Goal: Information Seeking & Learning: Learn about a topic

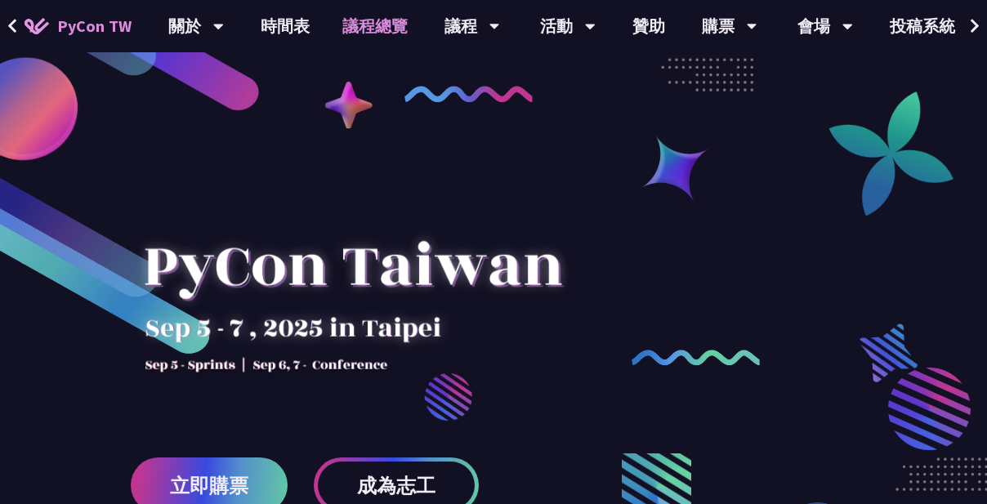
click at [347, 14] on link "議程總覽" at bounding box center [375, 26] width 98 height 52
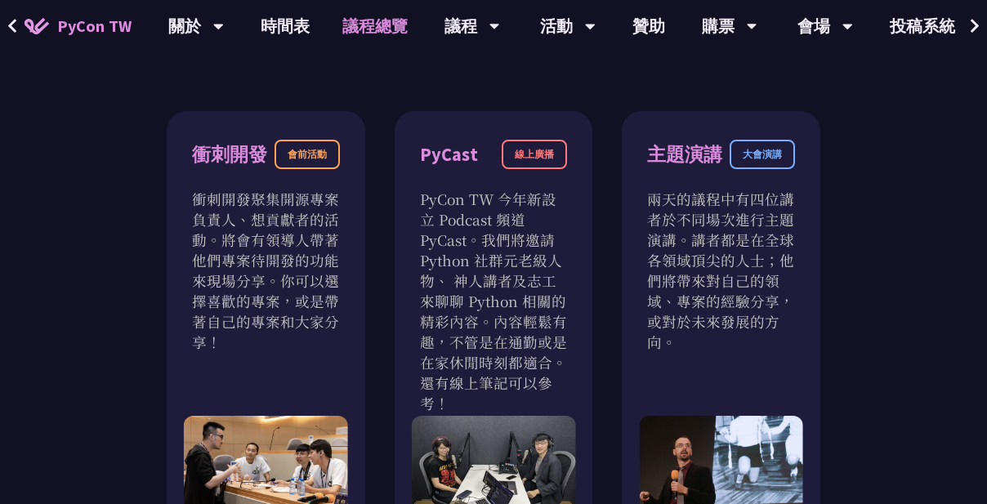
scroll to position [524, 0]
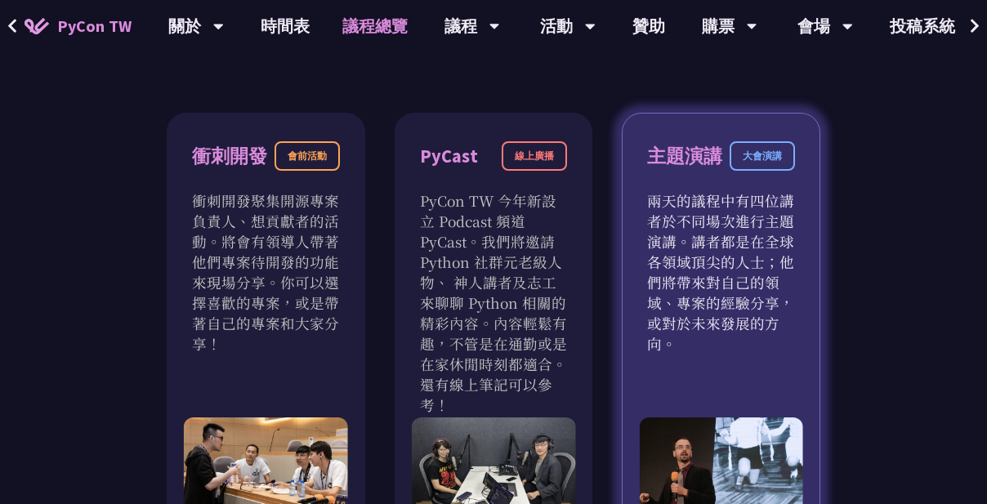
click at [681, 193] on p "兩天的議程中有四位講者於不同場次進行主題演講。講者都是在全球各領域頂尖的人士；他們將帶來對自己的領域、專案的經驗分享，或對於未來發展的方向。" at bounding box center [721, 271] width 148 height 163
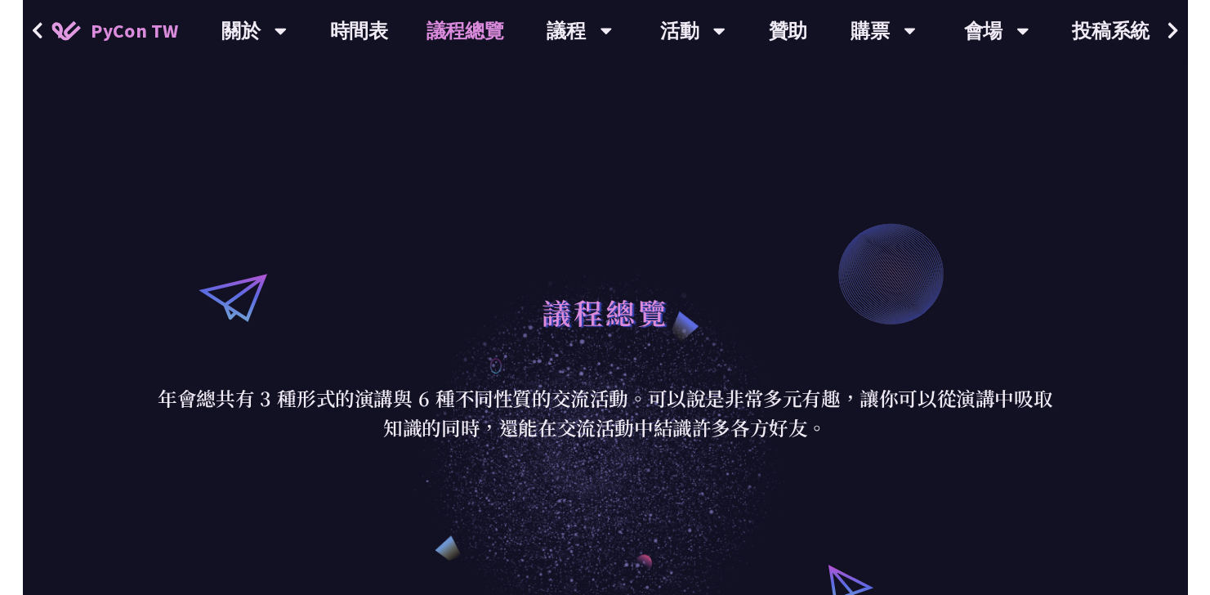
scroll to position [0, 0]
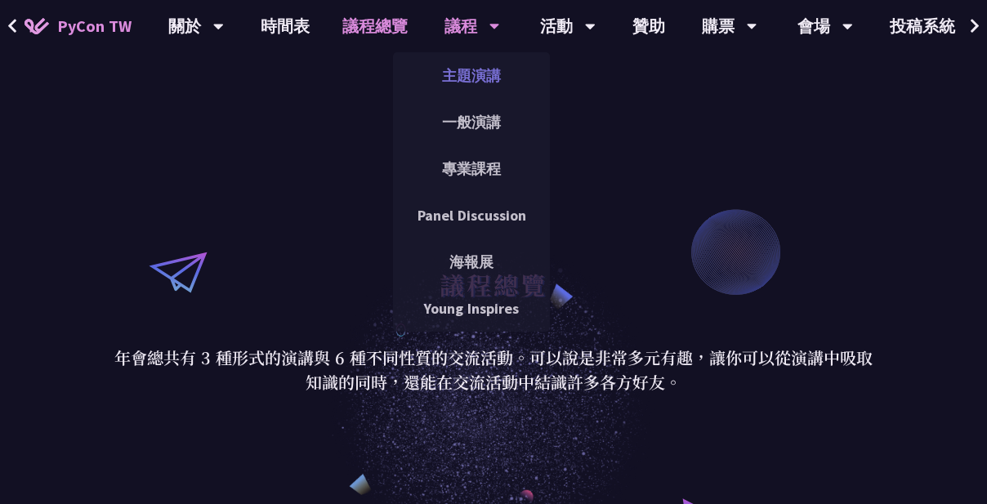
click at [461, 69] on link "主題演講" at bounding box center [471, 75] width 157 height 38
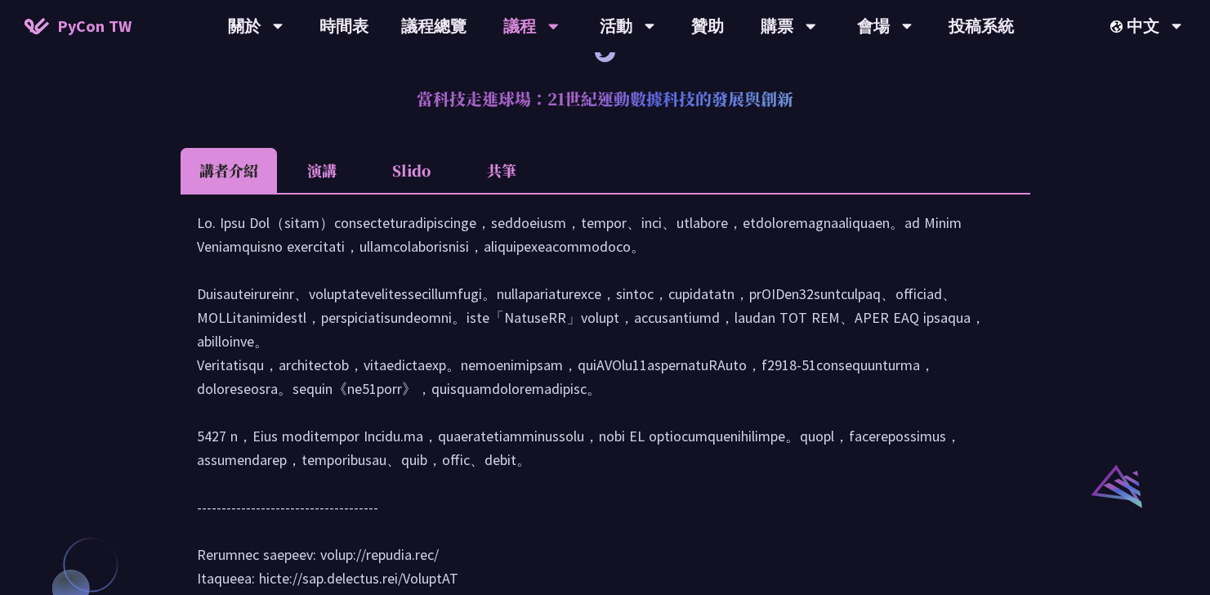
scroll to position [1414, 0]
click at [298, 182] on li "演講" at bounding box center [322, 171] width 90 height 45
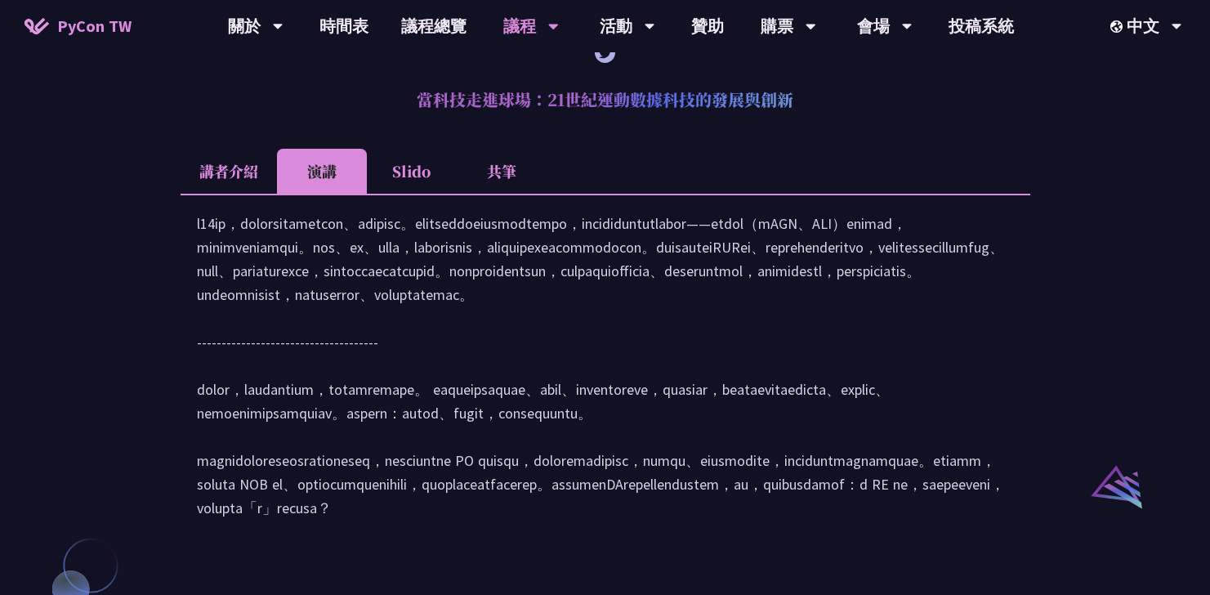
click at [238, 194] on li "講者介紹" at bounding box center [229, 171] width 96 height 45
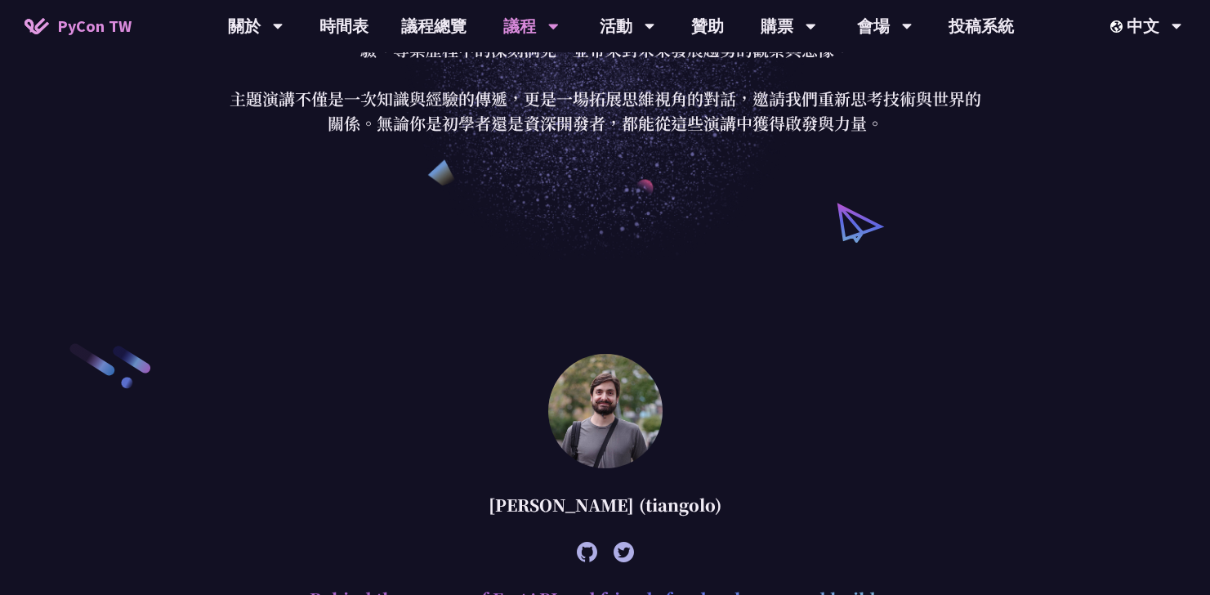
scroll to position [0, 0]
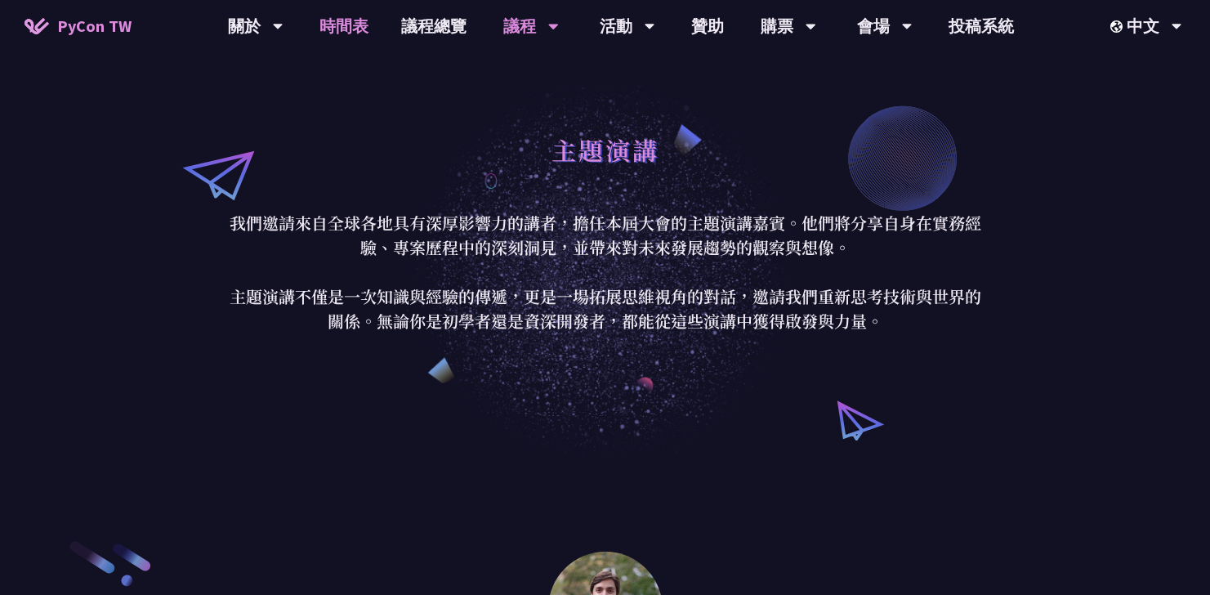
click at [370, 27] on link "時間表" at bounding box center [344, 26] width 82 height 52
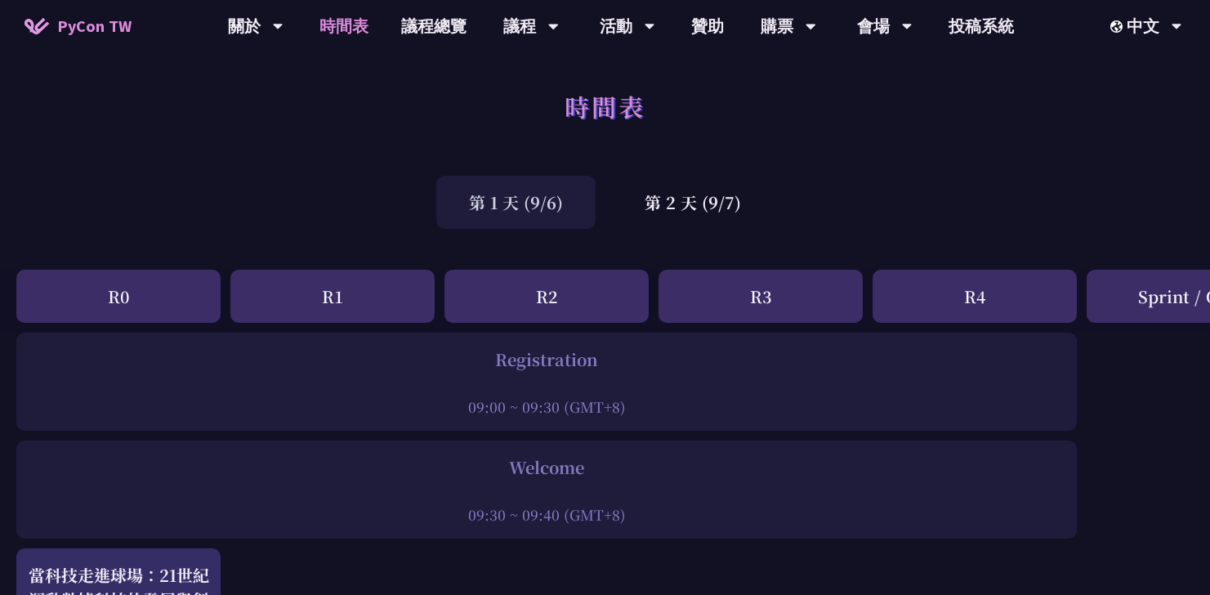
click at [556, 197] on div "第 1 天 (9/6)" at bounding box center [515, 202] width 159 height 53
click at [663, 207] on div "第 2 天 (9/7)" at bounding box center [693, 202] width 162 height 53
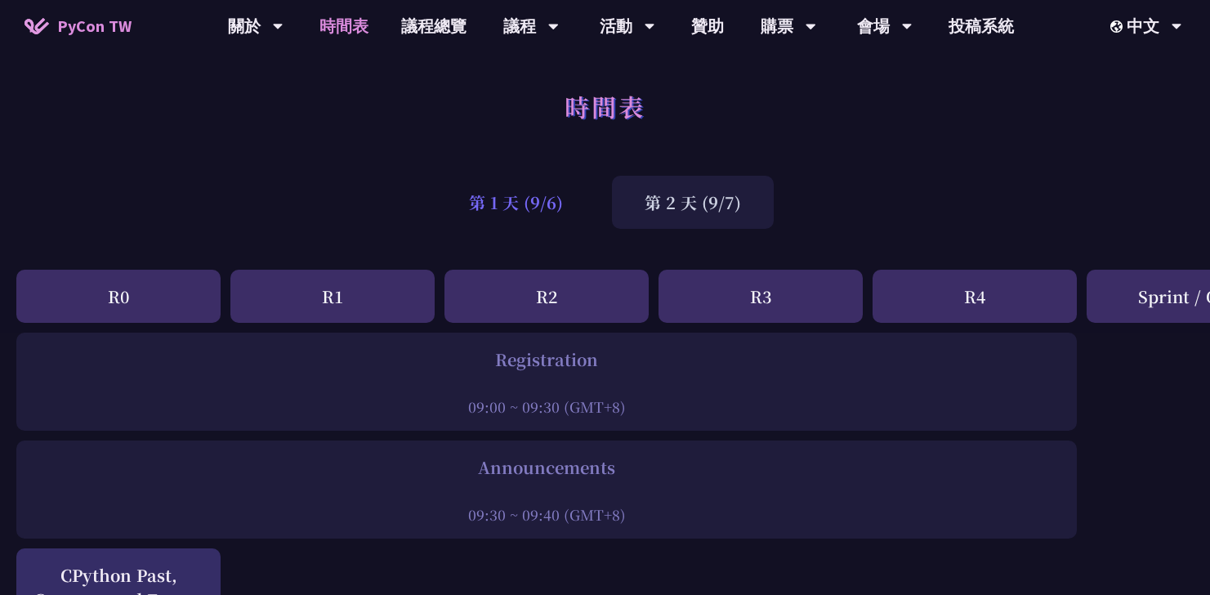
click at [529, 198] on div "第 1 天 (9/6)" at bounding box center [515, 202] width 159 height 53
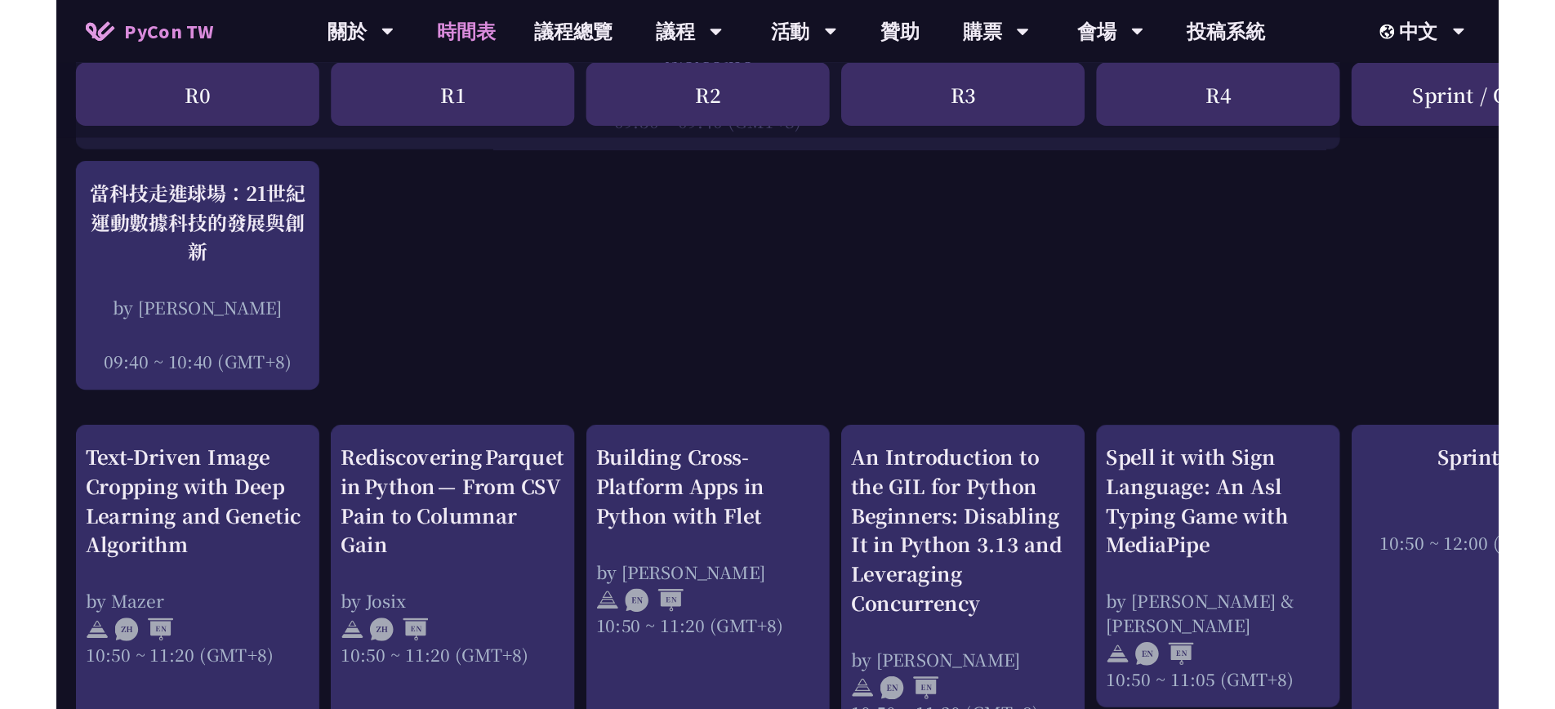
scroll to position [415, 0]
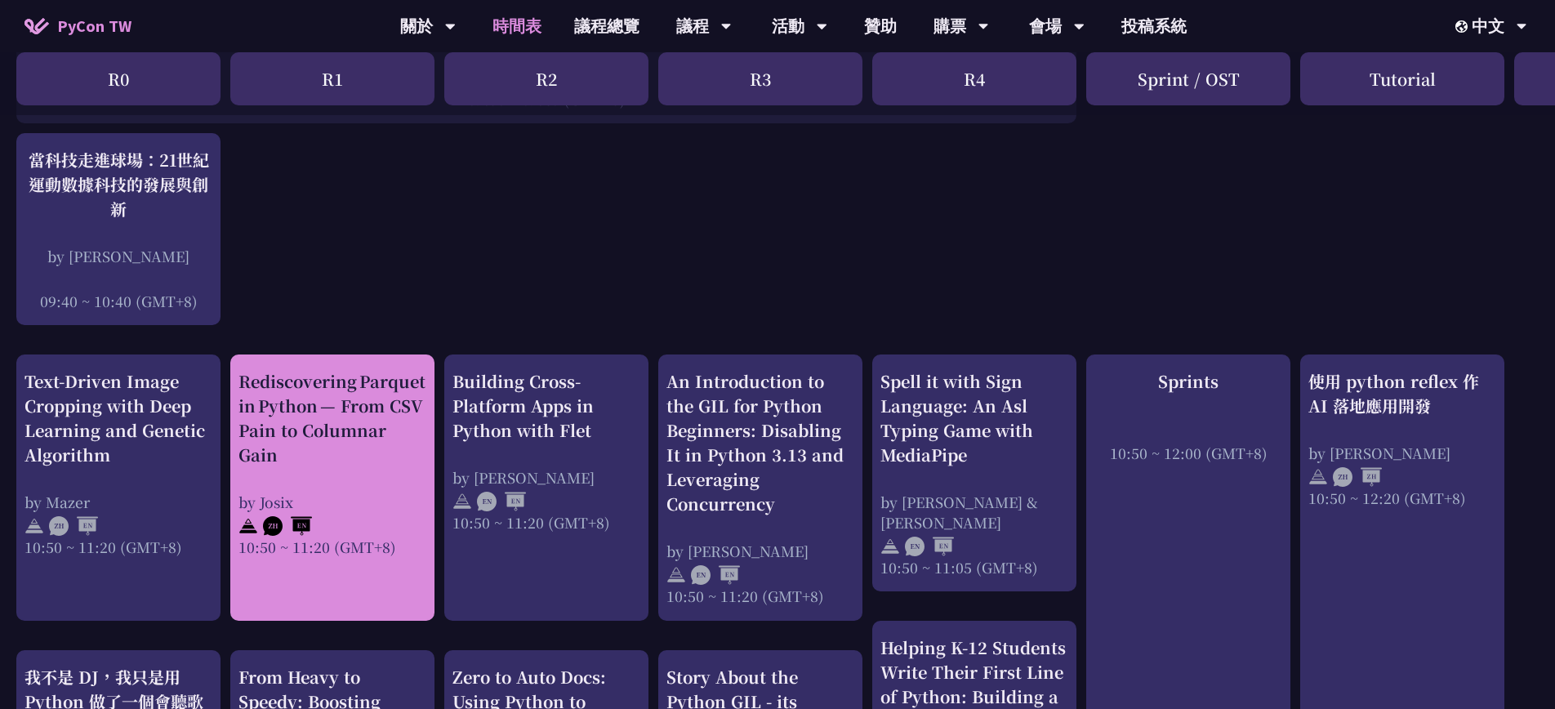
click at [339, 423] on div "Rediscovering Parquet in Python — From CSV Pain to Columnar Gain" at bounding box center [333, 418] width 188 height 98
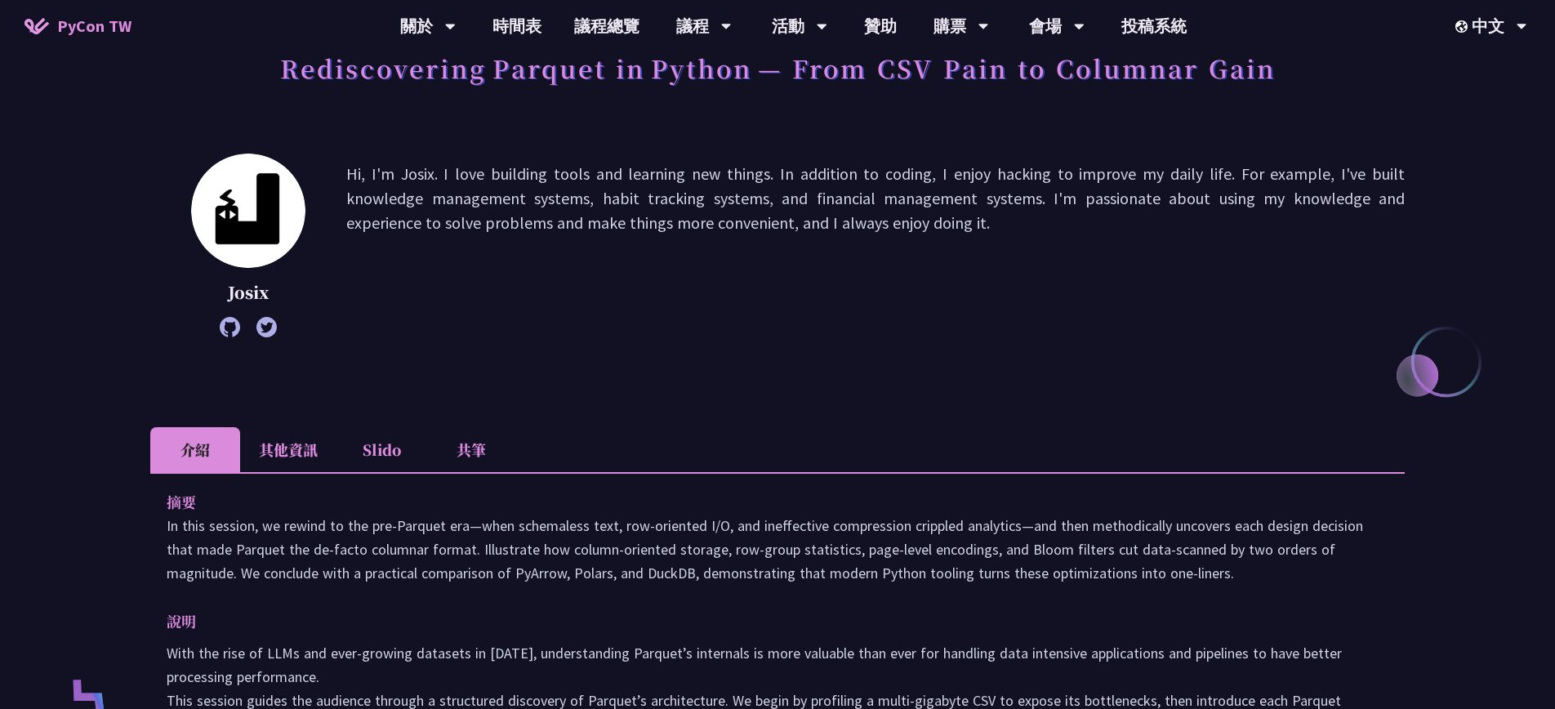
scroll to position [130, 0]
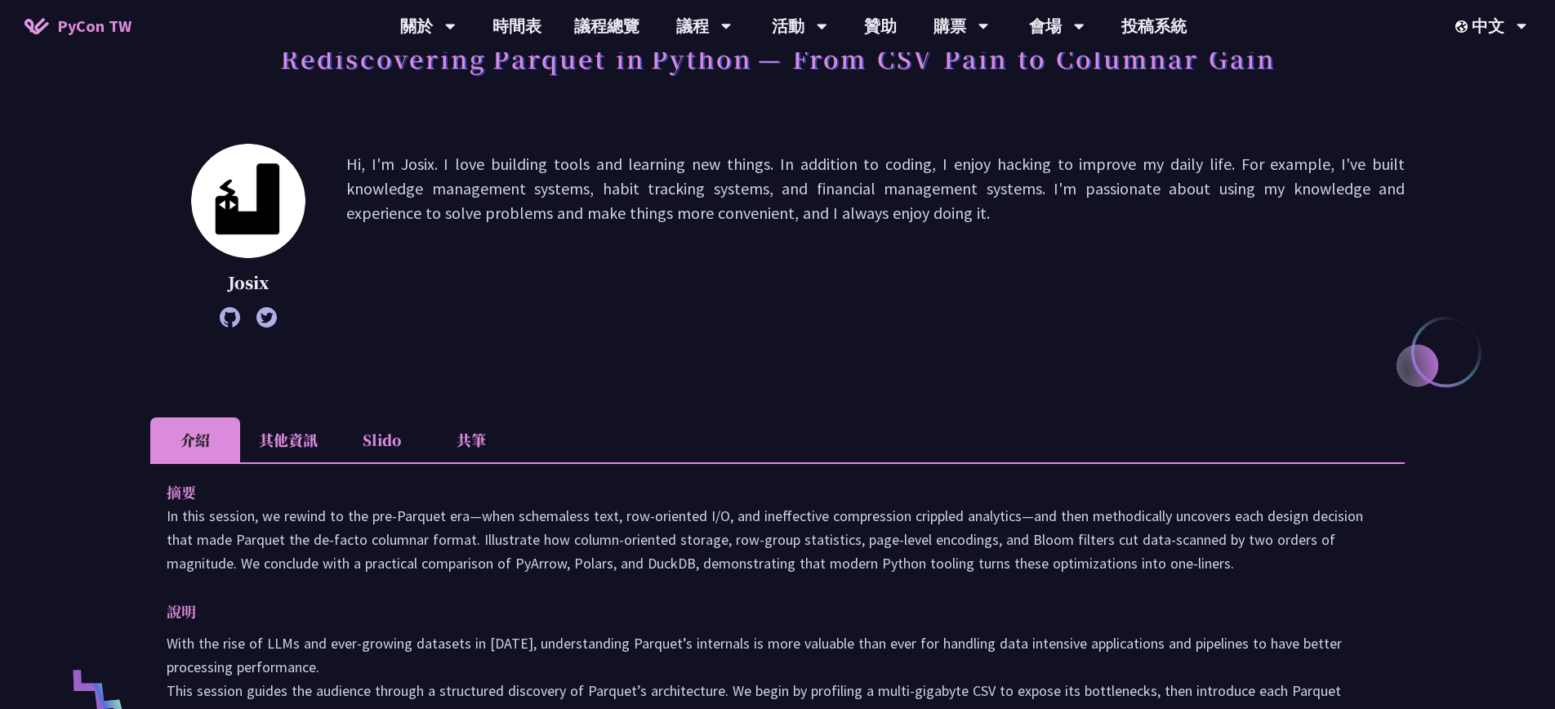
click at [279, 443] on li "其他資訊" at bounding box center [288, 439] width 96 height 45
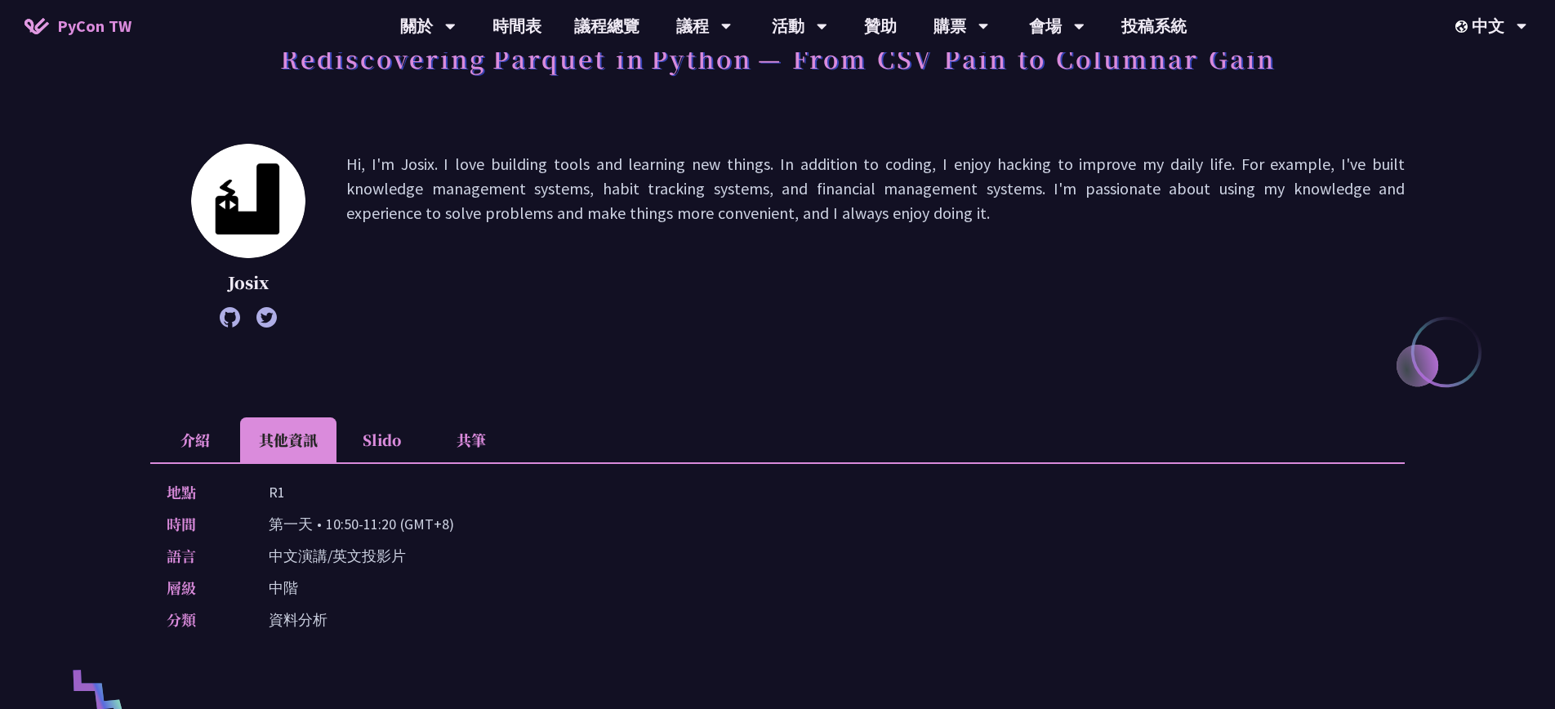
click at [390, 440] on li "Slido" at bounding box center [382, 439] width 90 height 45
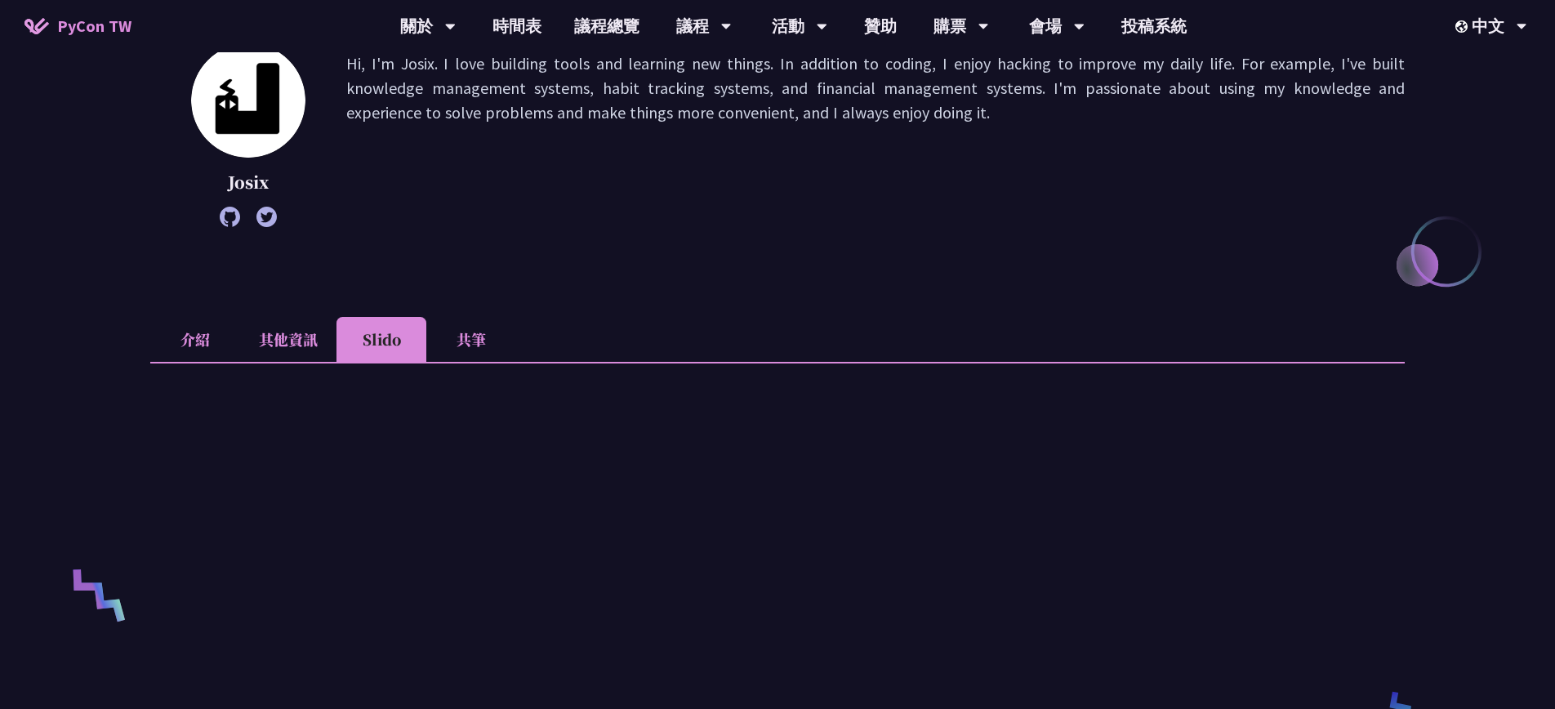
scroll to position [245, 0]
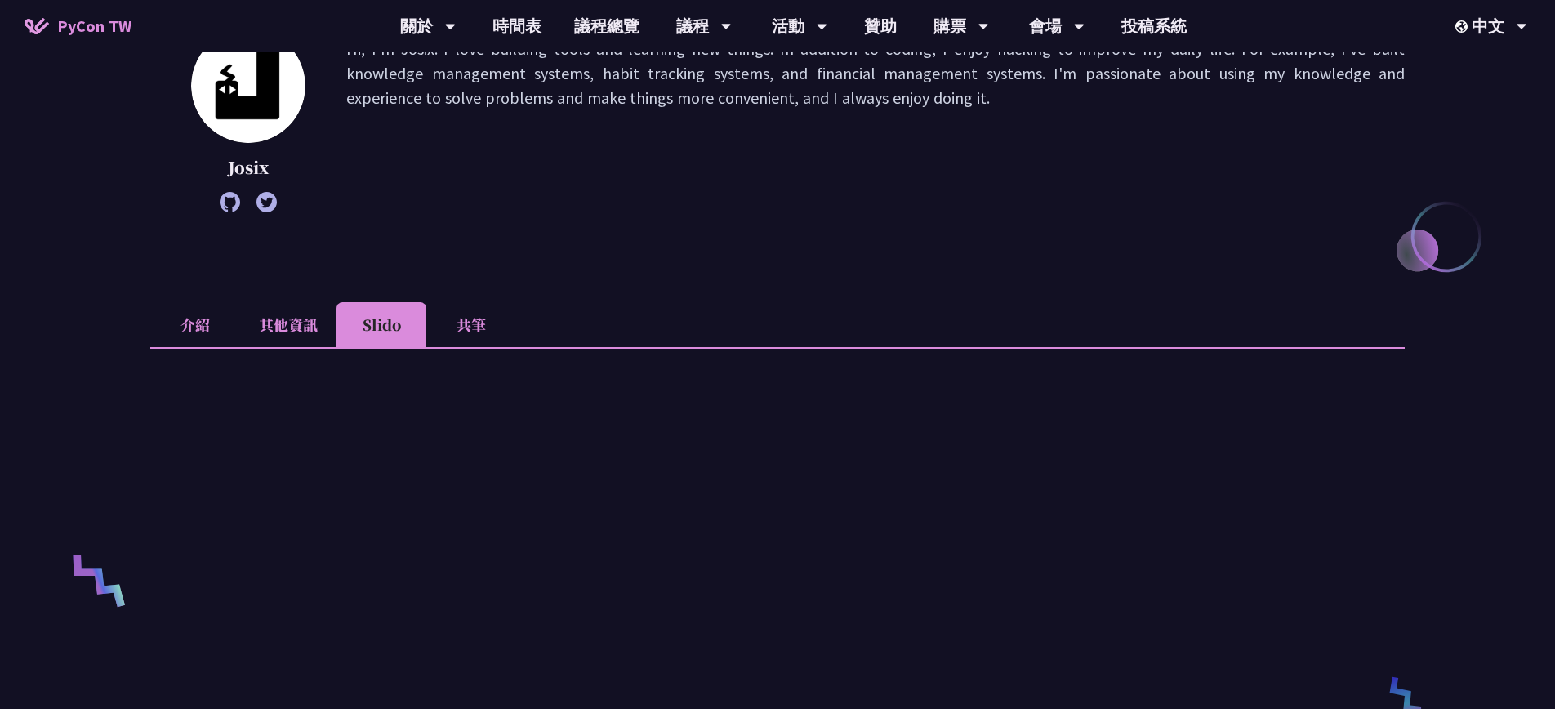
click at [182, 336] on li "介紹" at bounding box center [195, 324] width 90 height 45
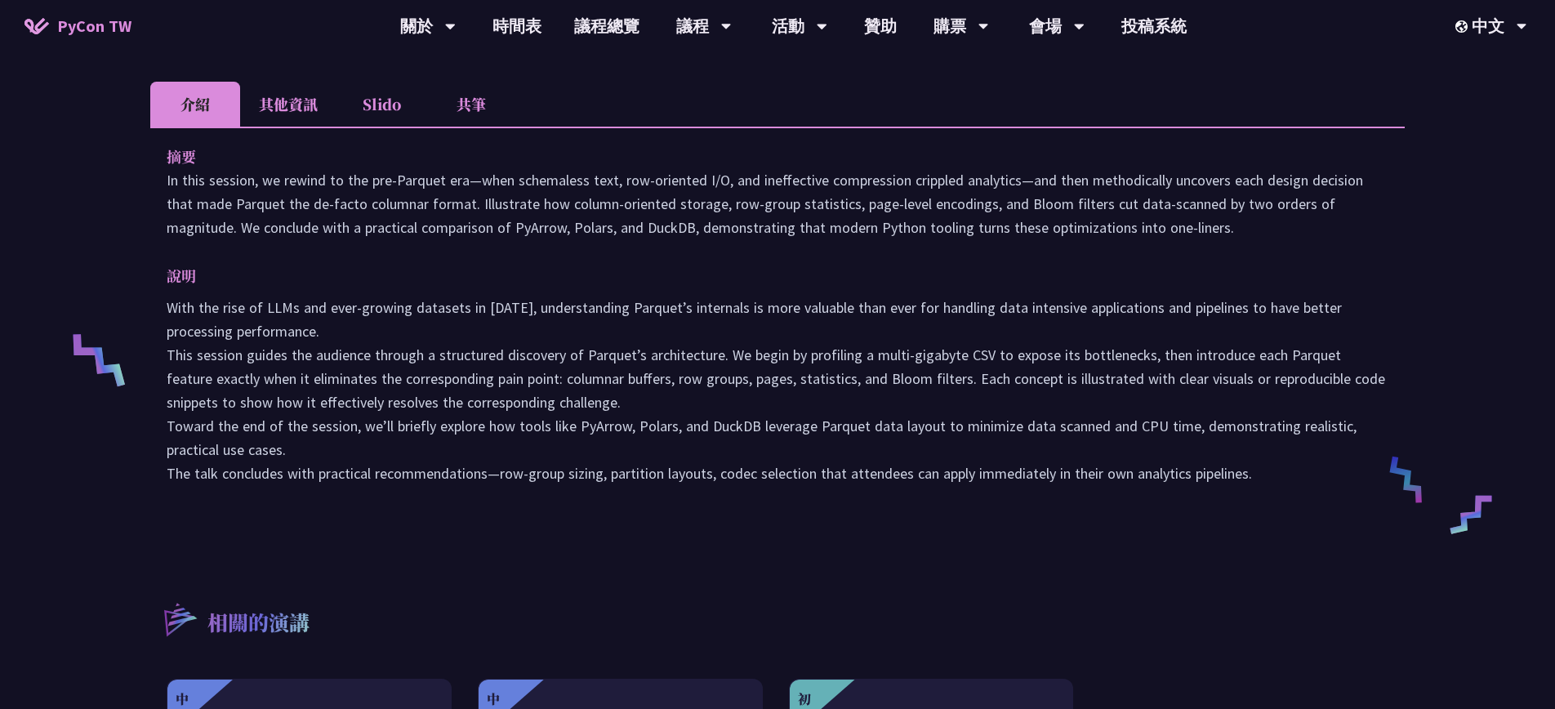
scroll to position [470, 0]
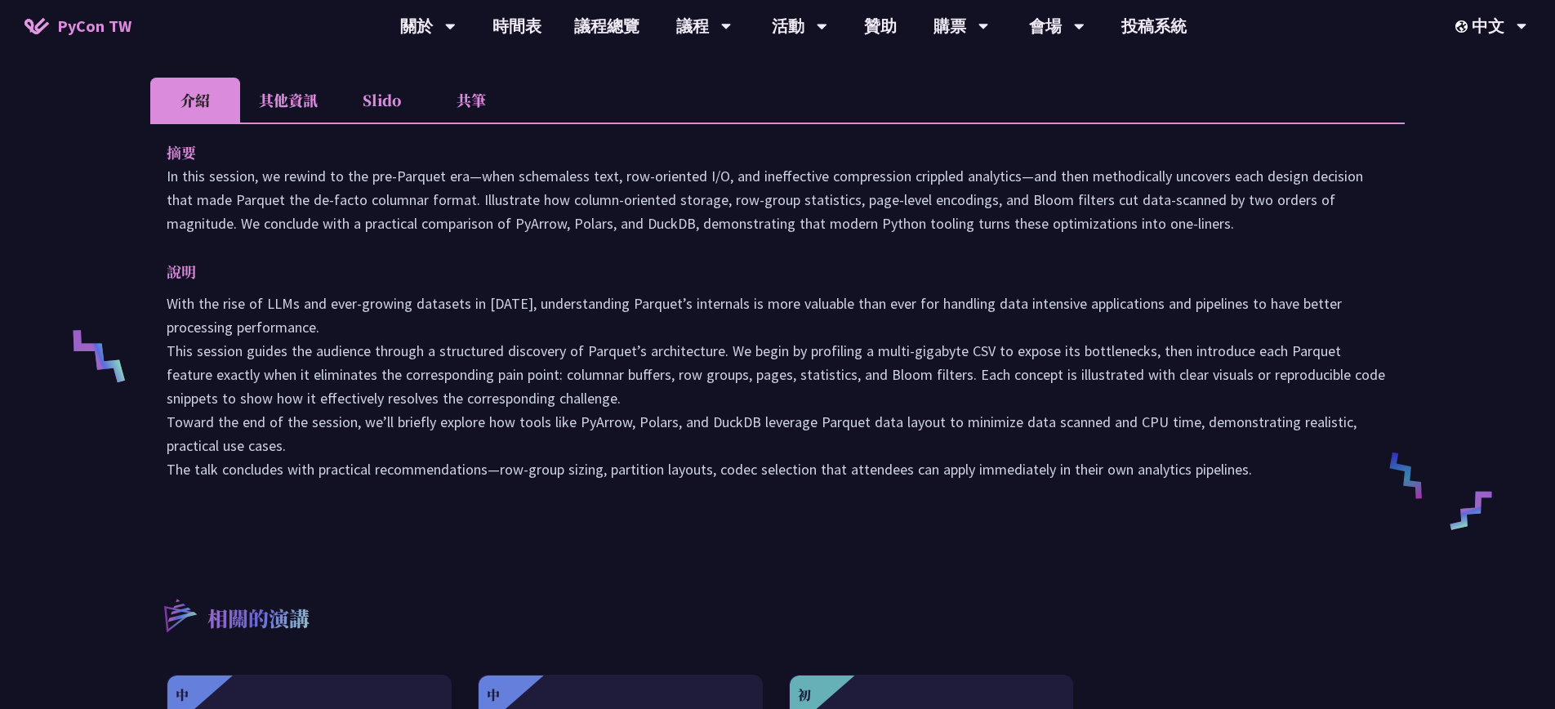
scroll to position [415, 0]
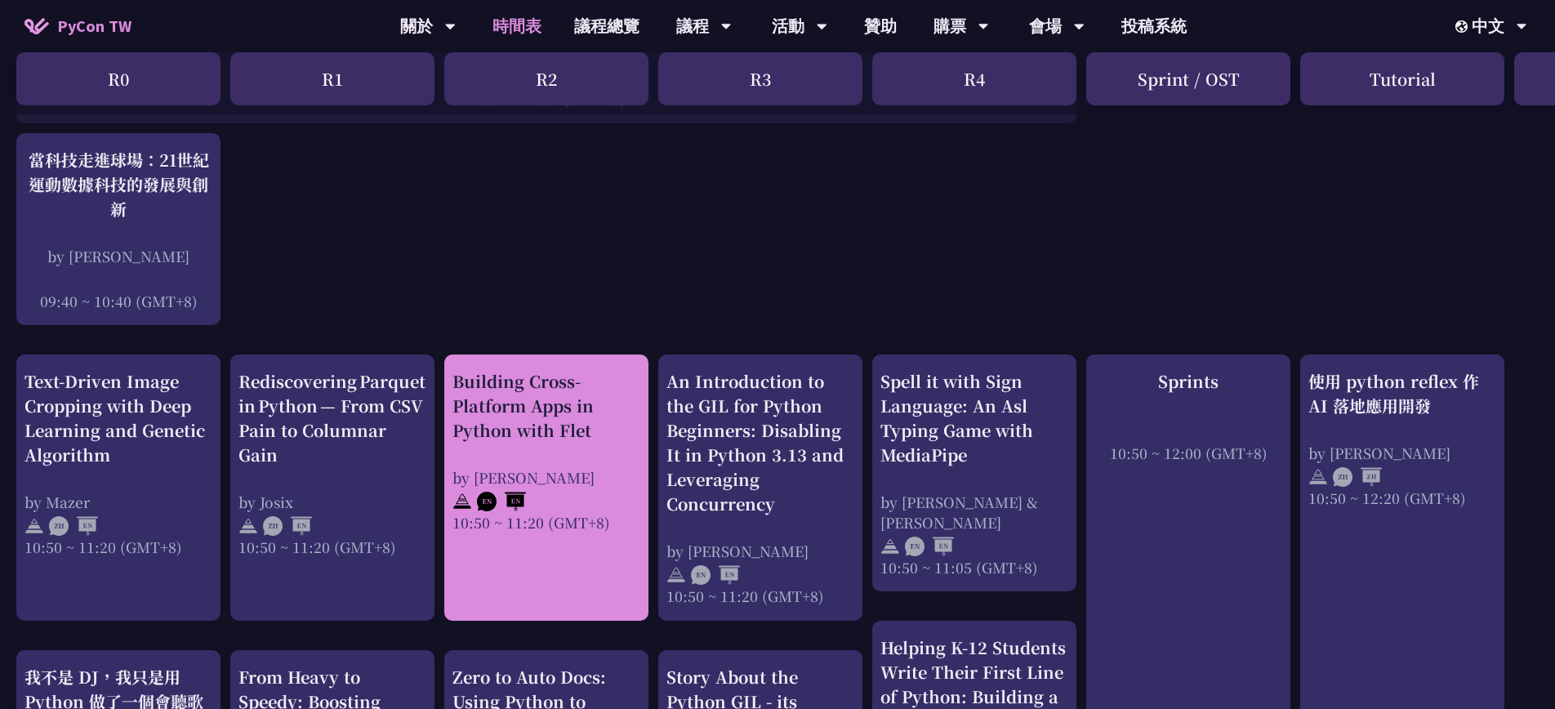
click at [470, 398] on div "Building Cross-Platform Apps in Python with Flet" at bounding box center [547, 406] width 188 height 74
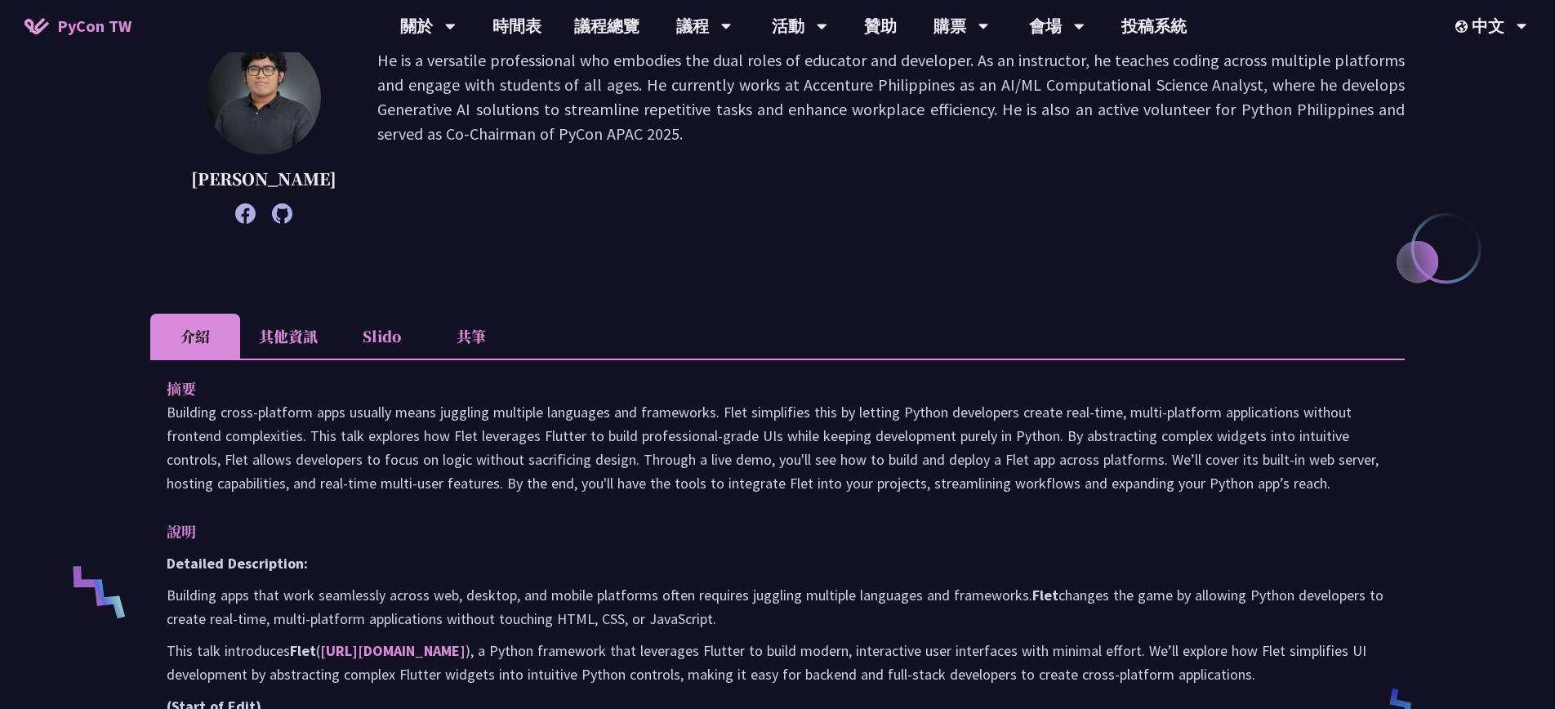
scroll to position [266, 0]
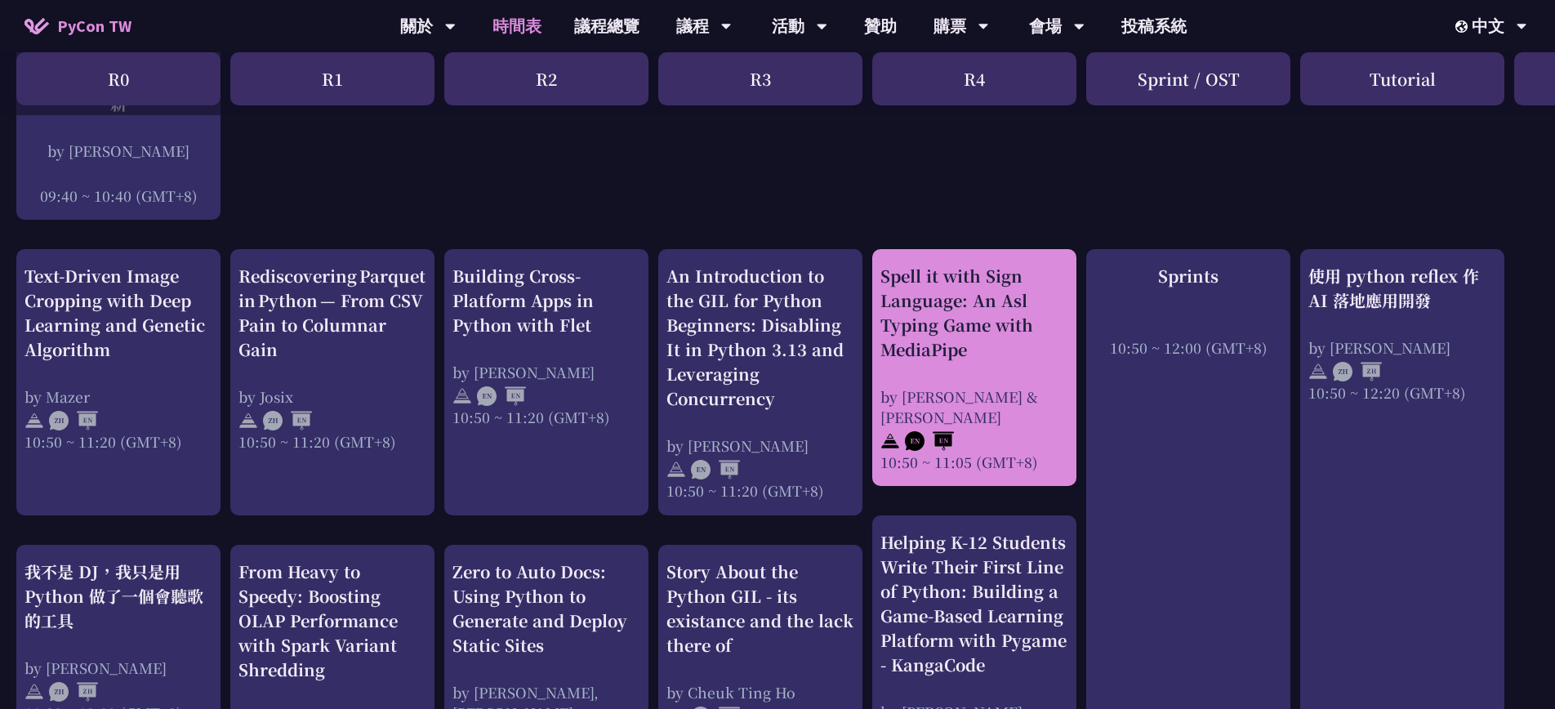
scroll to position [522, 0]
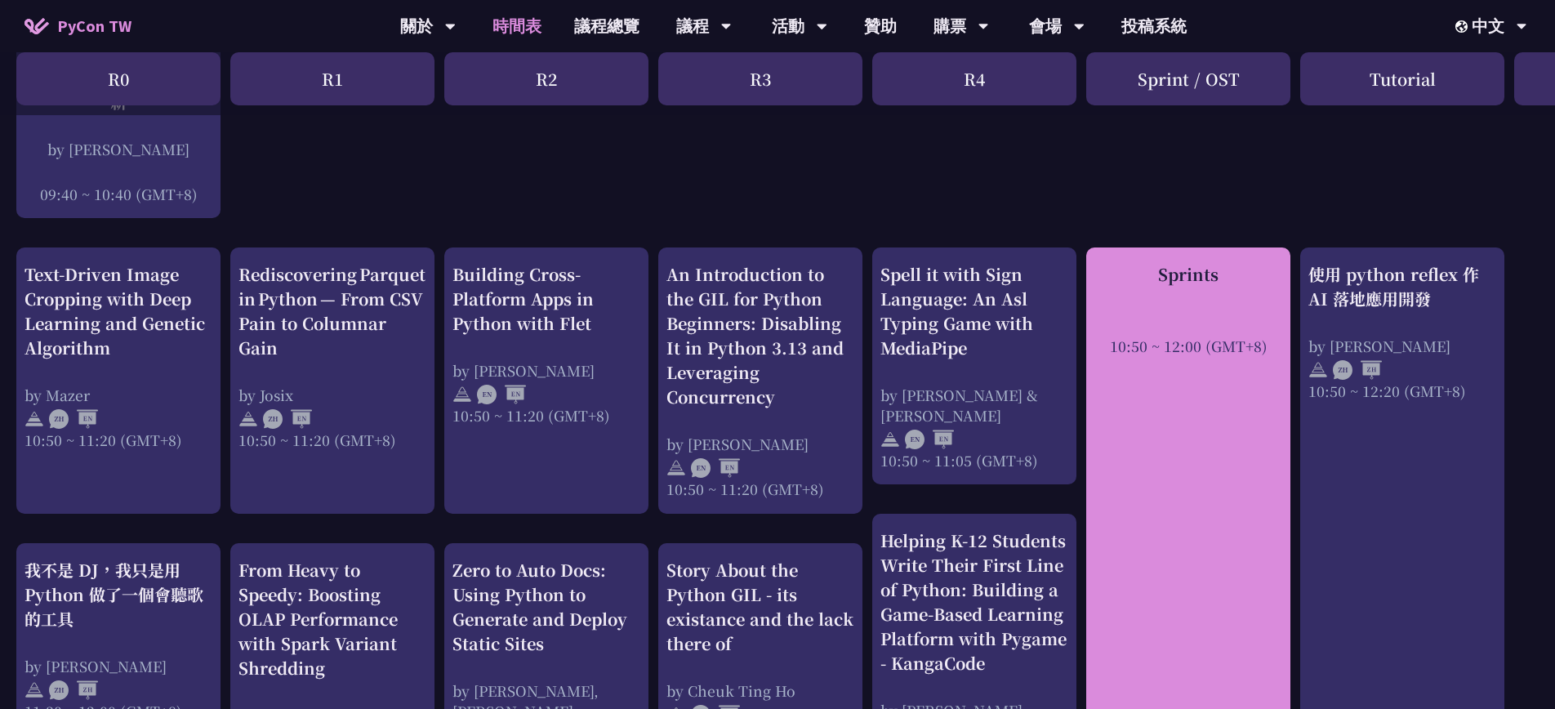
click at [986, 373] on div "Sprints 10:50 ~ 12:00 (GMT+8)" at bounding box center [1188, 529] width 204 height 562
click at [986, 271] on div "Sprints" at bounding box center [1189, 274] width 188 height 25
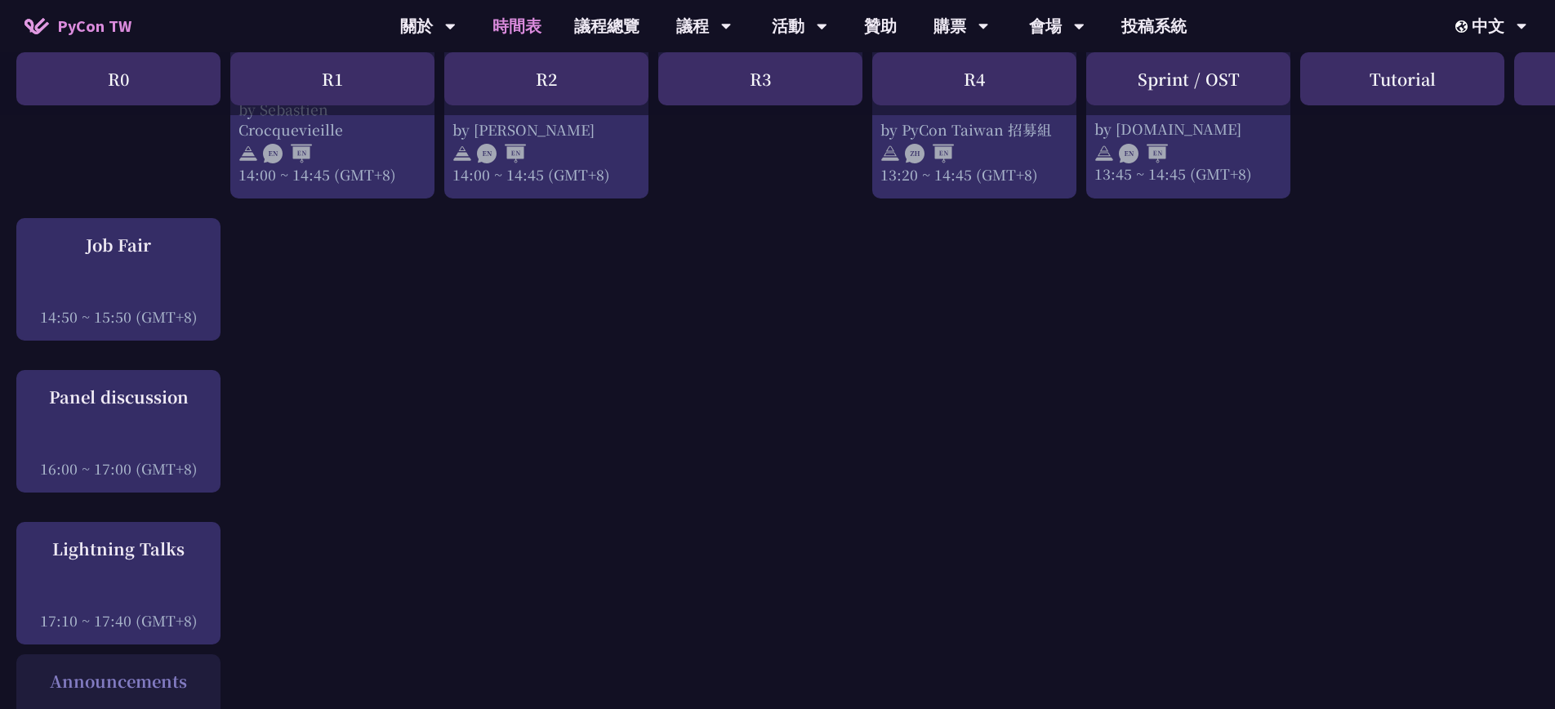
scroll to position [1857, 0]
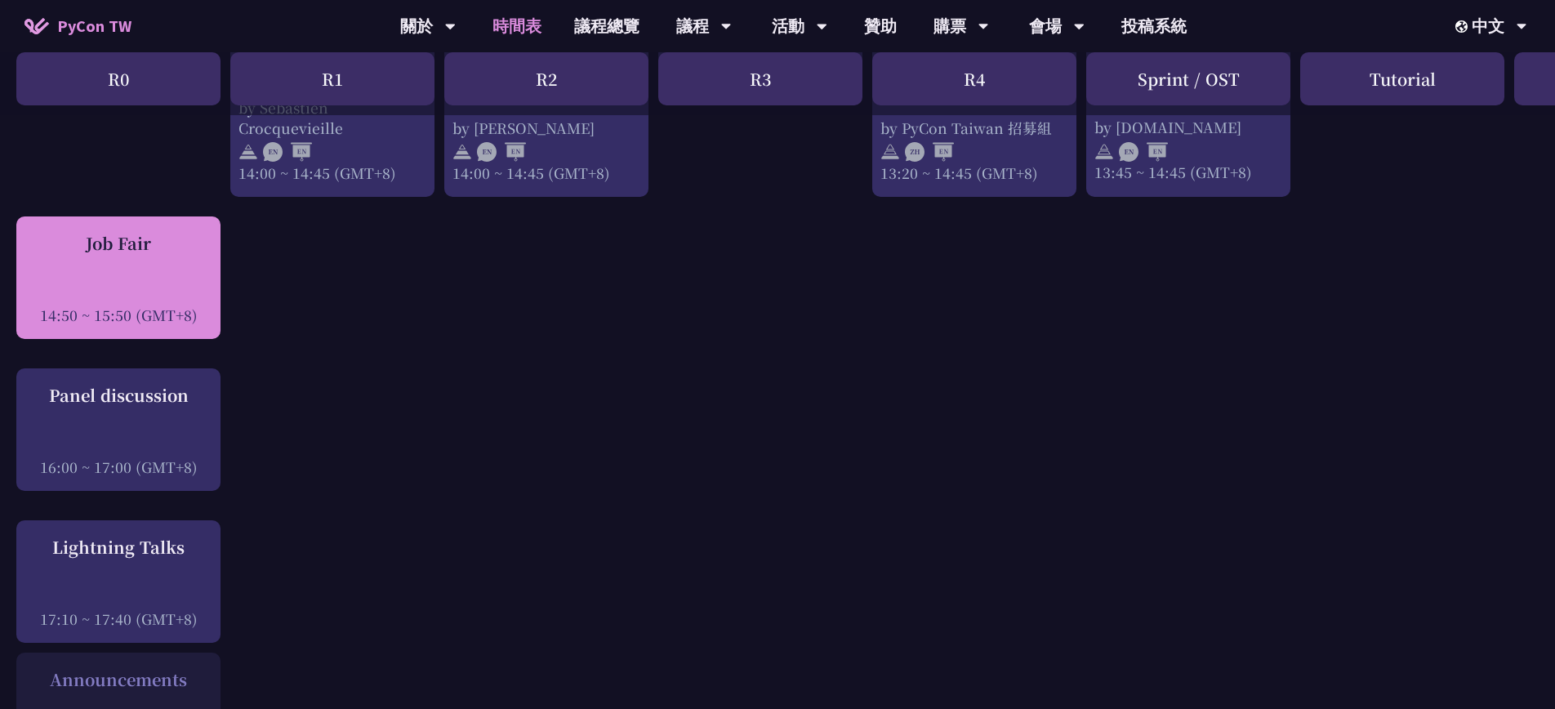
click at [155, 265] on div "Job Fair 14:50 ~ 15:50 (GMT+8)" at bounding box center [119, 278] width 188 height 94
click at [114, 265] on div "Job Fair 14:50 ~ 15:50 (GMT+8)" at bounding box center [119, 278] width 188 height 94
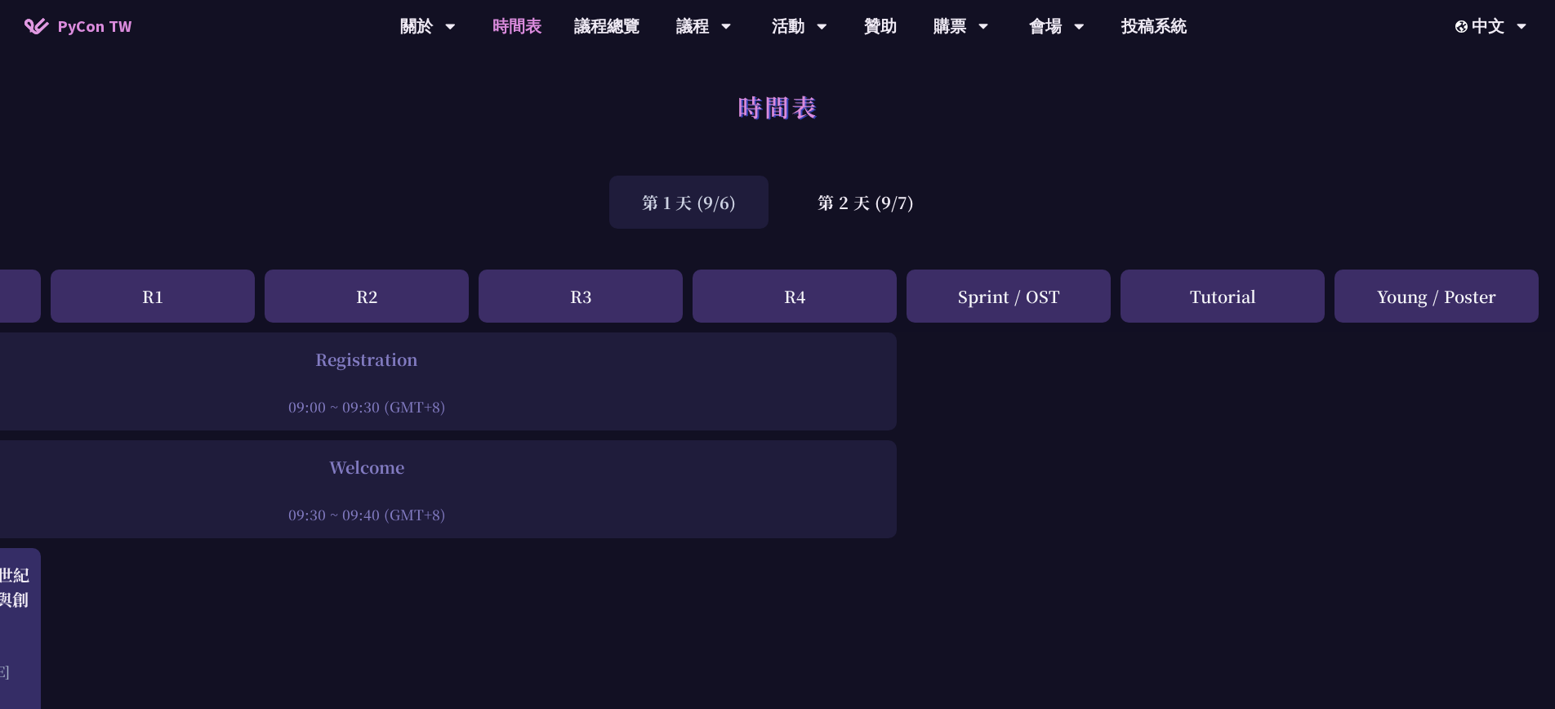
scroll to position [0, 0]
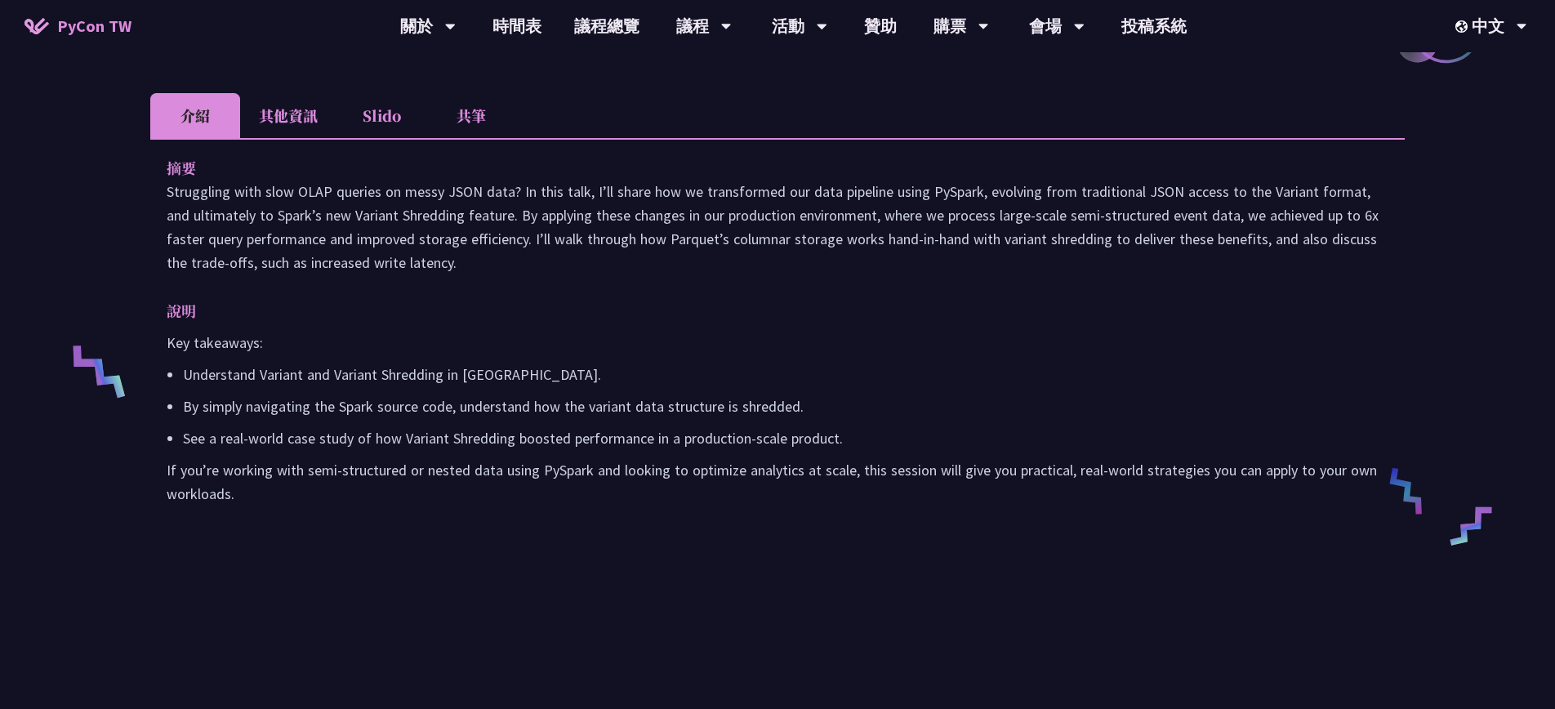
scroll to position [455, 0]
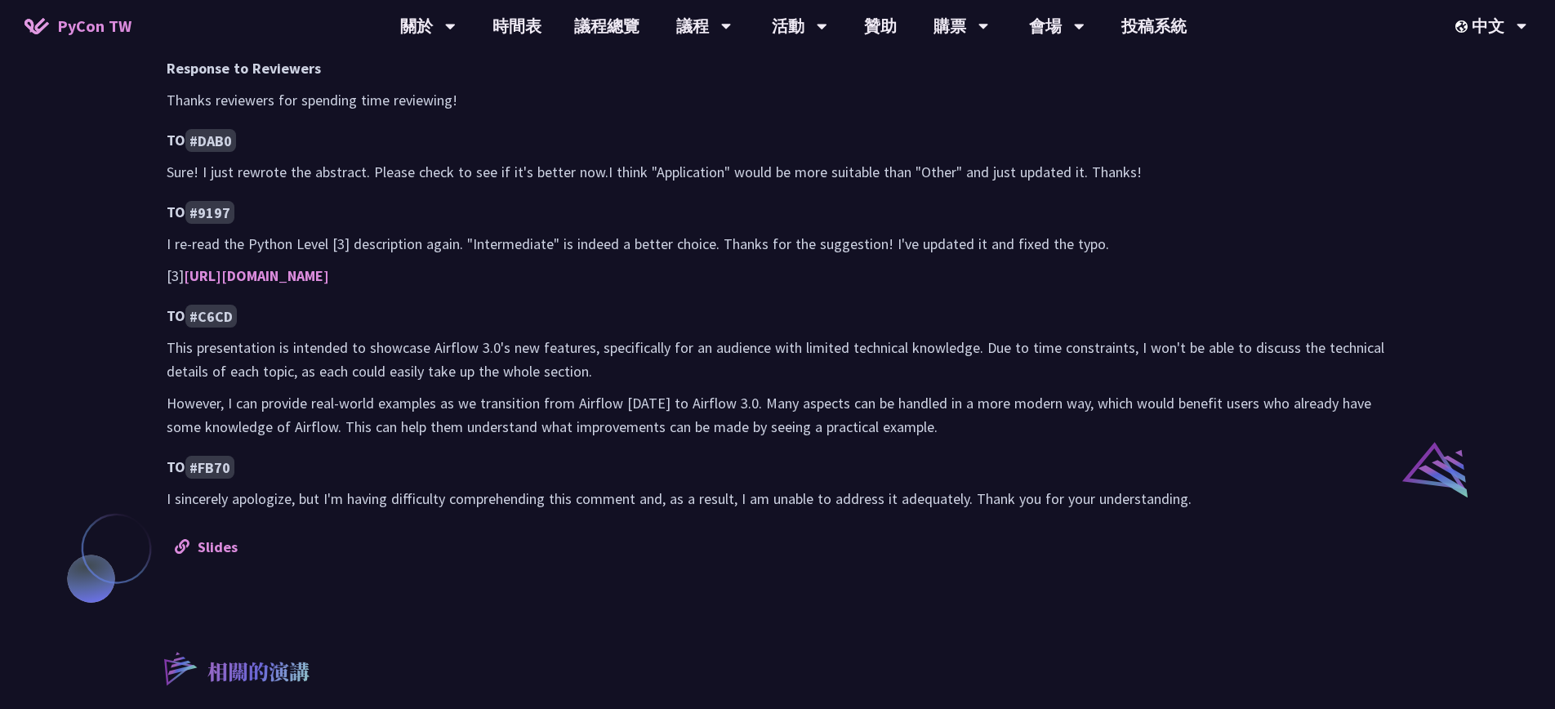
scroll to position [1109, 0]
